Goal: Information Seeking & Learning: Learn about a topic

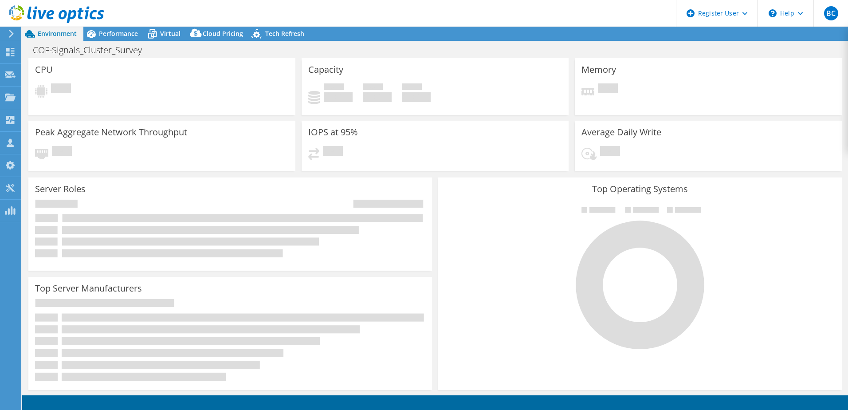
select select "EUFrankfurt"
select select "USD"
select select "USWest"
select select "USD"
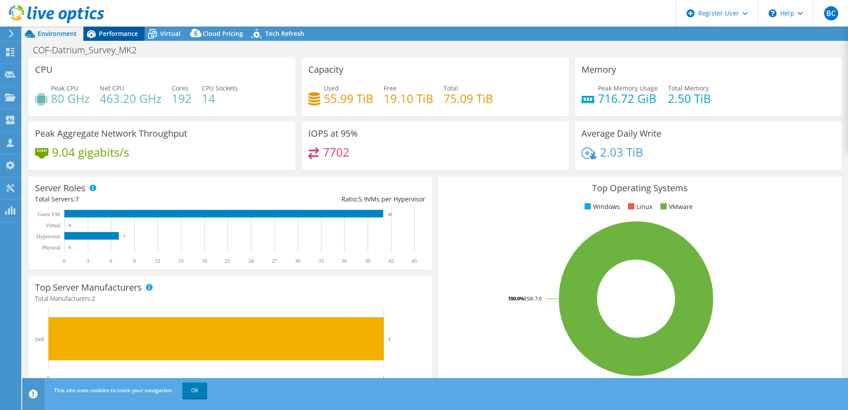
click at [108, 37] on span "Performance" at bounding box center [118, 33] width 39 height 8
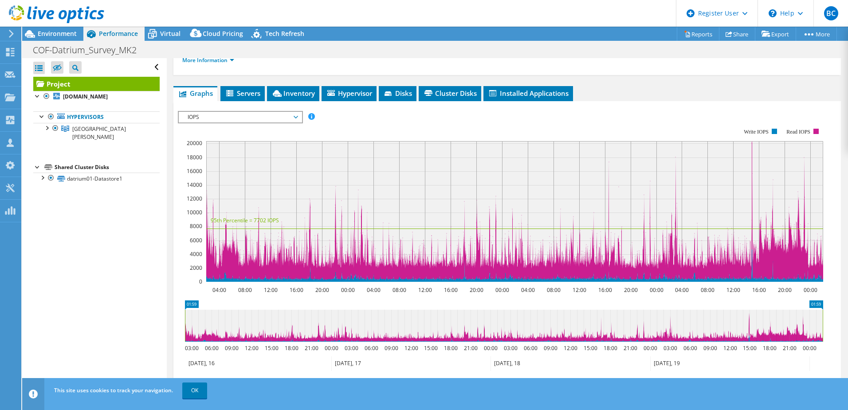
scroll to position [126, 0]
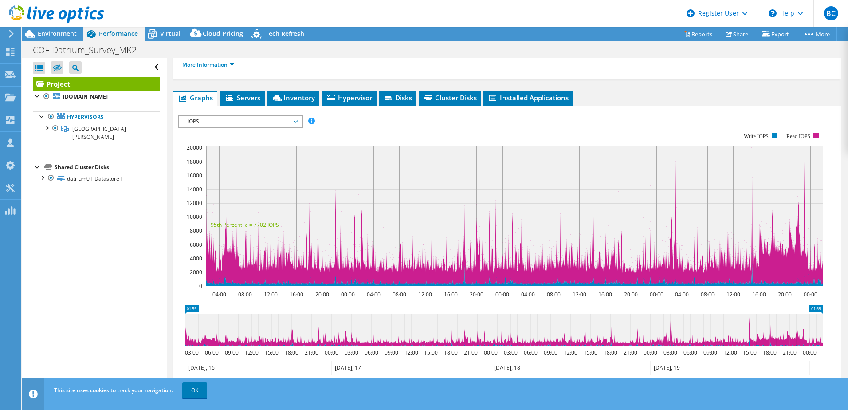
click at [240, 126] on span "IOPS" at bounding box center [240, 121] width 114 height 11
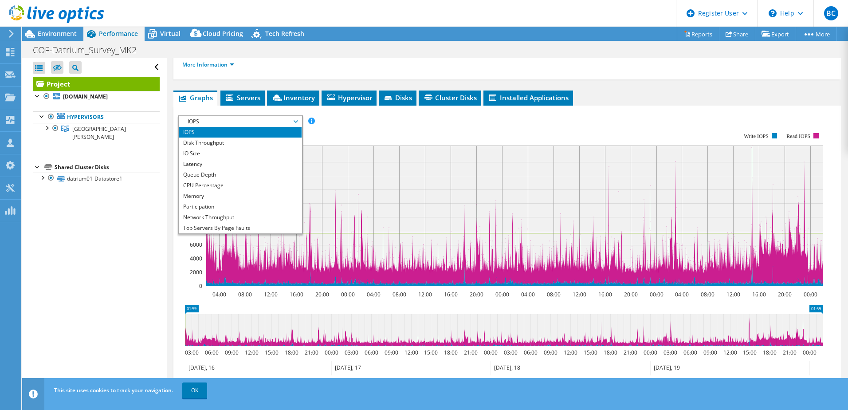
click at [434, 106] on div "IOPS Disk Throughput IO Size Latency Queue Depth CPU Percentage Memory Page Fau…" at bounding box center [507, 262] width 659 height 313
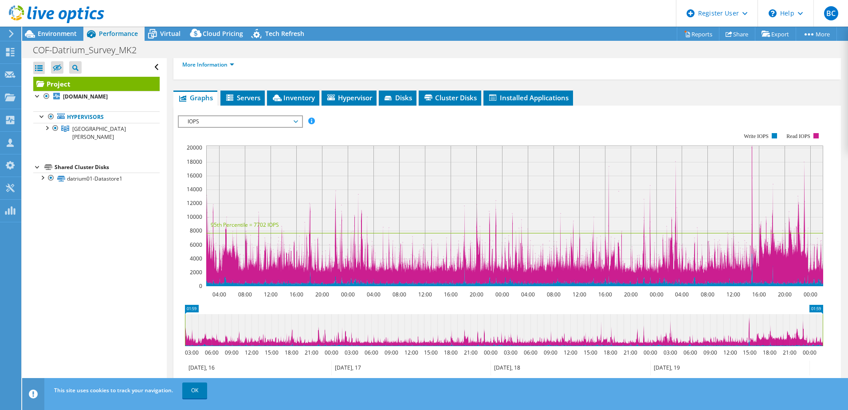
click at [675, 162] on rect at bounding box center [514, 216] width 617 height 141
click at [675, 165] on rect at bounding box center [514, 216] width 617 height 141
click at [680, 204] on rect at bounding box center [514, 216] width 617 height 141
click at [676, 204] on rect at bounding box center [514, 216] width 617 height 141
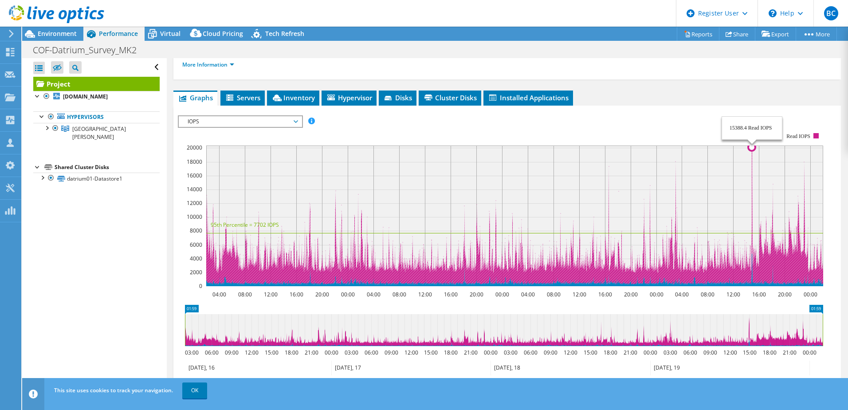
drag, startPoint x: 676, startPoint y: 204, endPoint x: 752, endPoint y: 148, distance: 94.6
click at [752, 148] on icon at bounding box center [514, 215] width 617 height 139
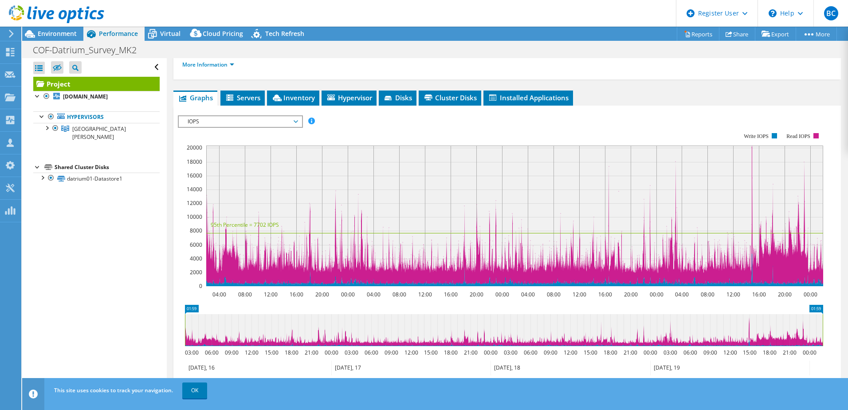
click at [247, 123] on span "IOPS" at bounding box center [240, 121] width 114 height 11
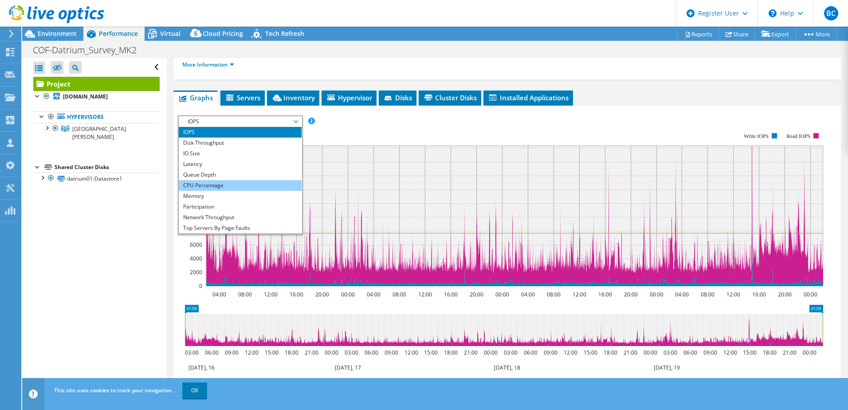
click at [223, 189] on li "CPU Percentage" at bounding box center [240, 185] width 123 height 11
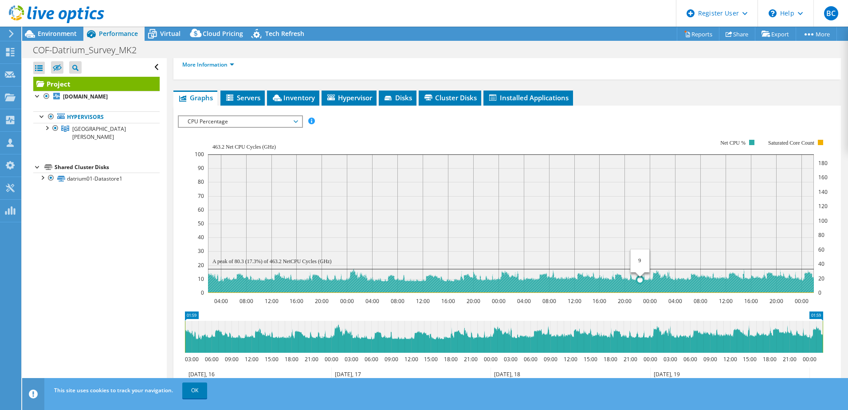
drag, startPoint x: 243, startPoint y: 283, endPoint x: 603, endPoint y: 258, distance: 360.7
click at [647, 274] on icon "04:00 08:00 12:00 16:00 20:00 00:00 04:00 08:00 12:00 16:00 20:00 00:00 04:00 0…" at bounding box center [504, 215] width 652 height 177
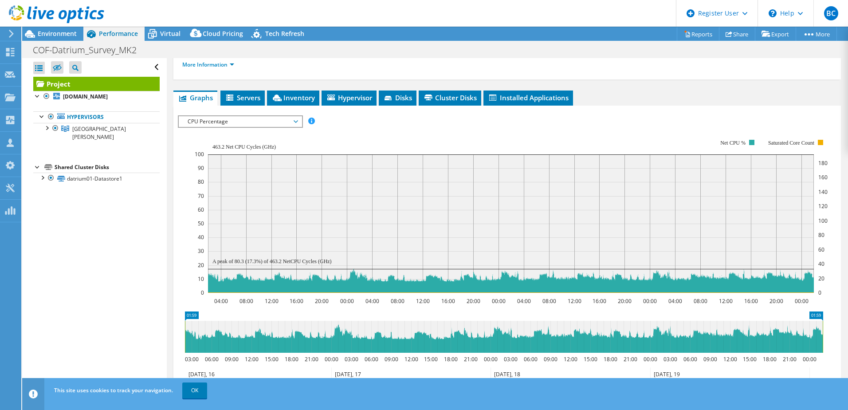
click at [225, 129] on rect at bounding box center [511, 215] width 633 height 177
click at [231, 125] on span "CPU Percentage" at bounding box center [240, 121] width 114 height 11
